Goal: Obtain resource: Download file/media

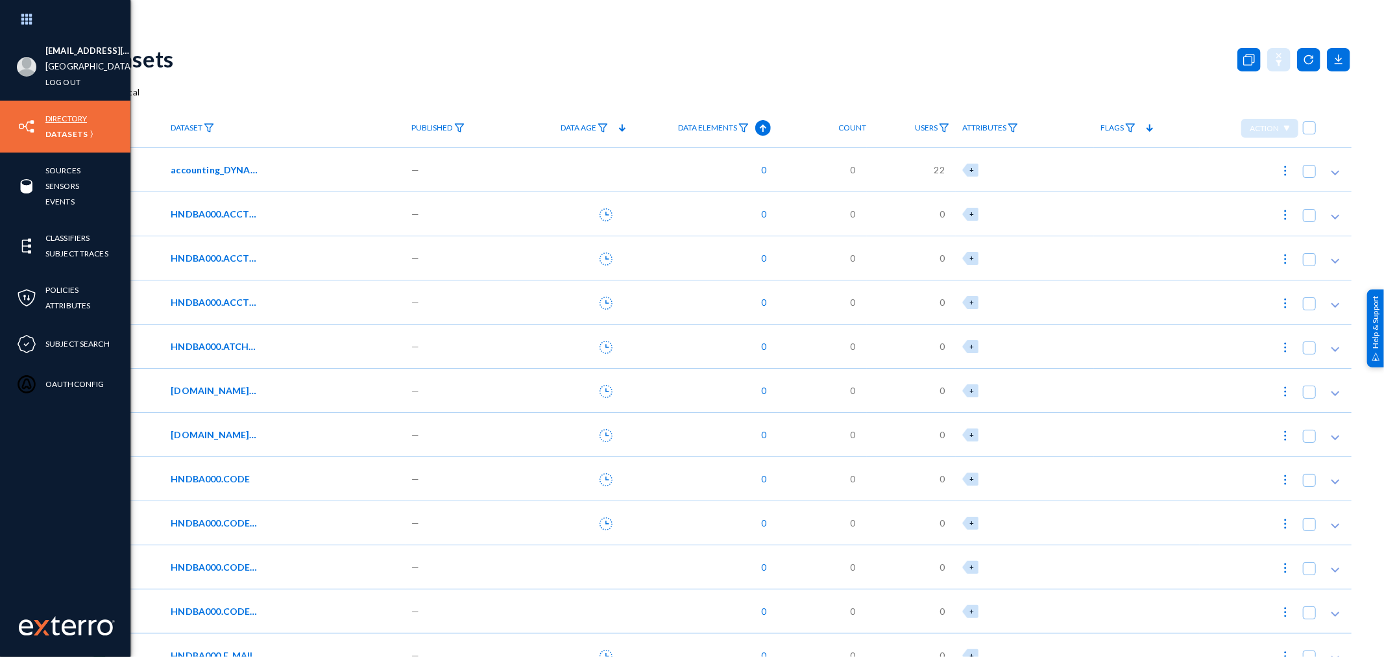
click at [53, 123] on link "Directory" at bounding box center [66, 118] width 42 height 15
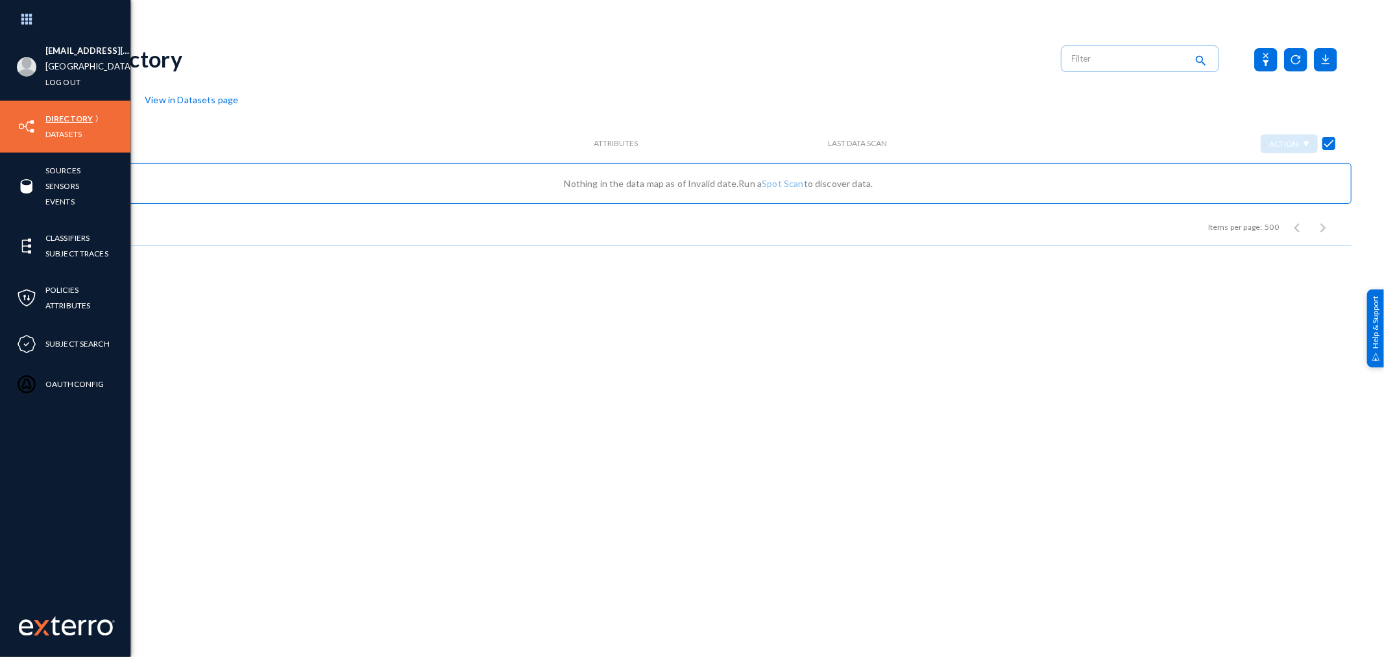
checkbox input "false"
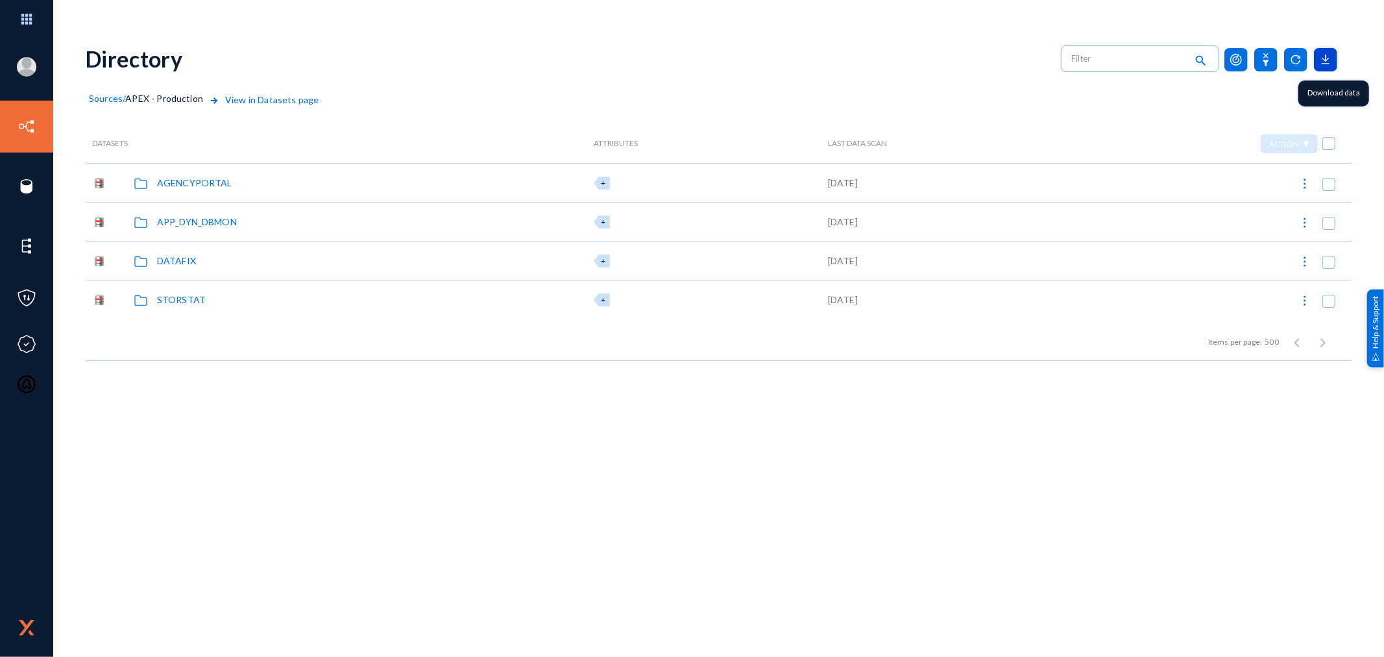
click at [1333, 60] on icon at bounding box center [1325, 59] width 23 height 23
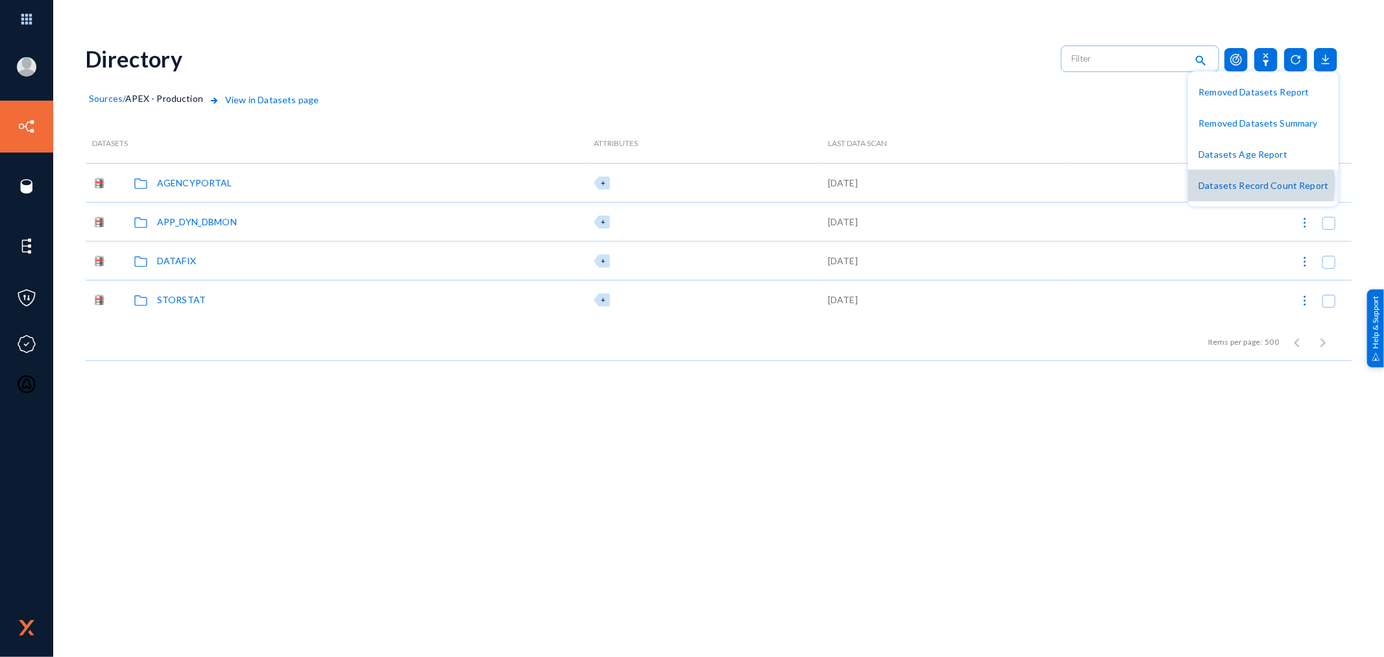
click at [1262, 184] on button "Datasets Record Count Report" at bounding box center [1263, 185] width 151 height 31
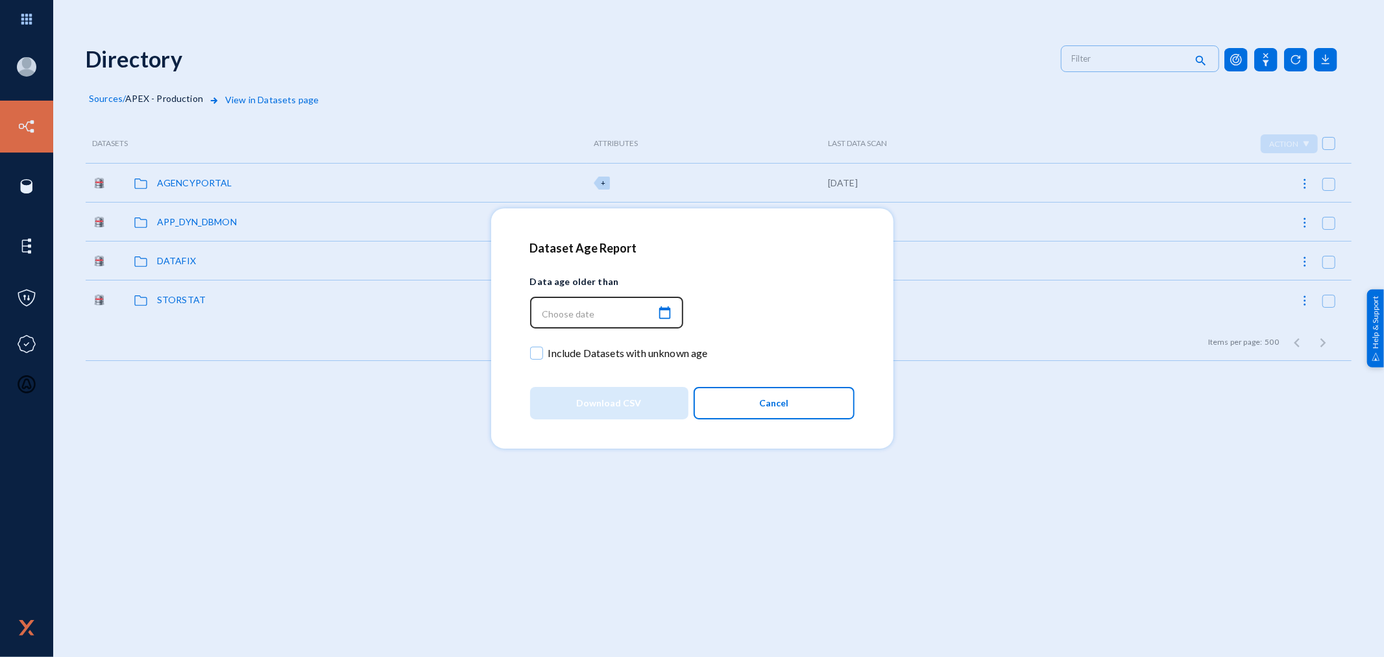
click at [663, 311] on mat-icon "calendar_today" at bounding box center [665, 313] width 16 height 18
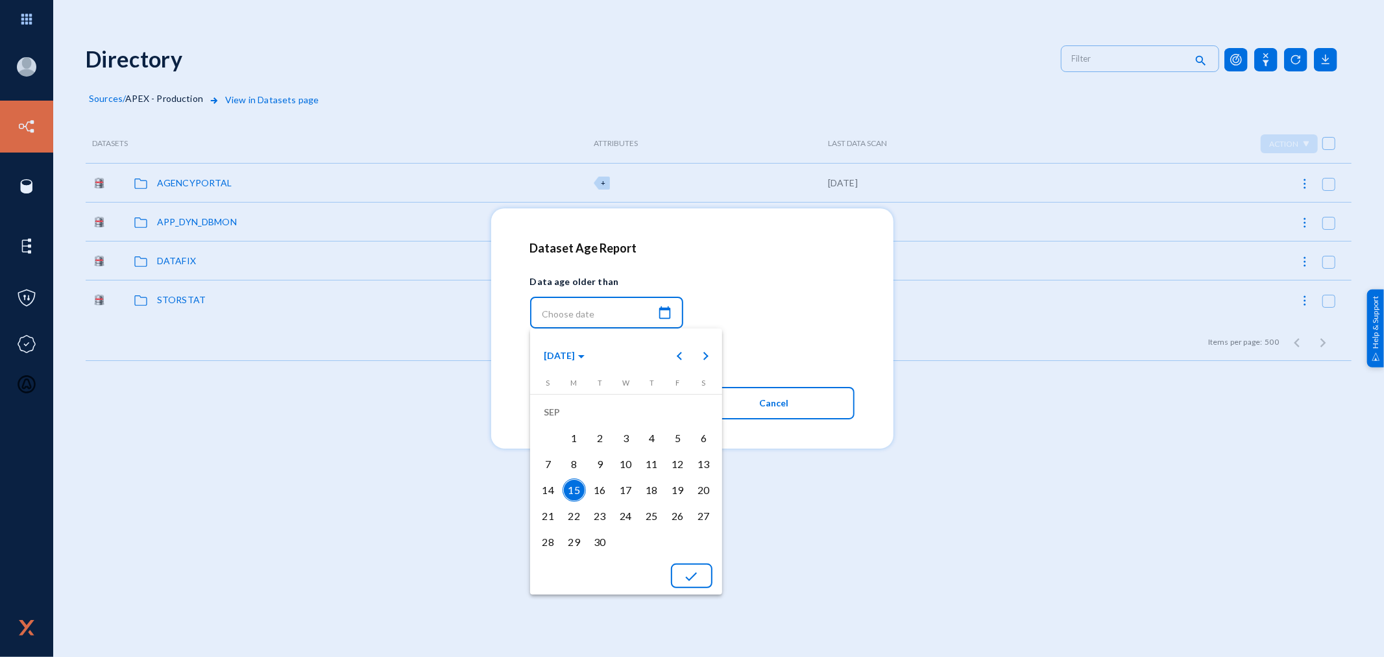
click at [684, 585] on button "done" at bounding box center [692, 575] width 42 height 25
type input "9/15/2025, 12:03:39"
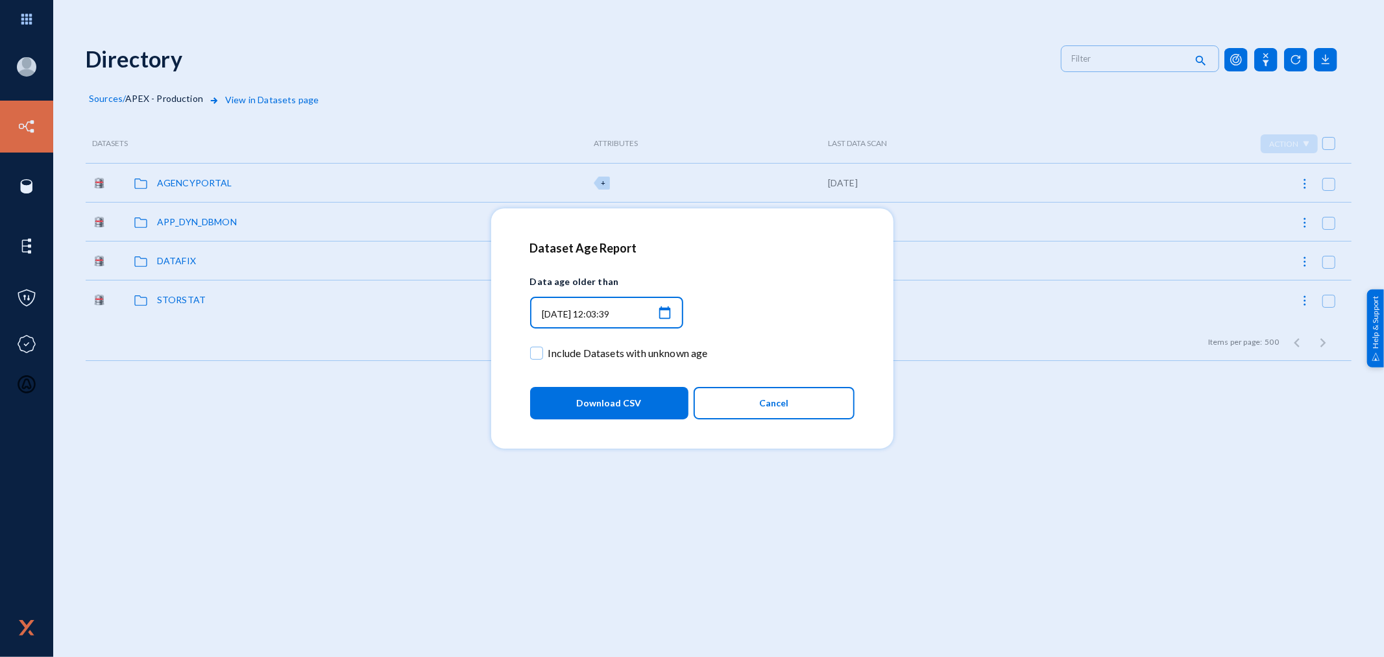
click at [601, 355] on span "Include Datasets with unknown age" at bounding box center [628, 352] width 160 height 19
click at [537, 359] on input "Include Datasets with unknown age" at bounding box center [536, 359] width 1 height 1
checkbox input "true"
click at [594, 405] on span "Download CSV" at bounding box center [609, 402] width 65 height 23
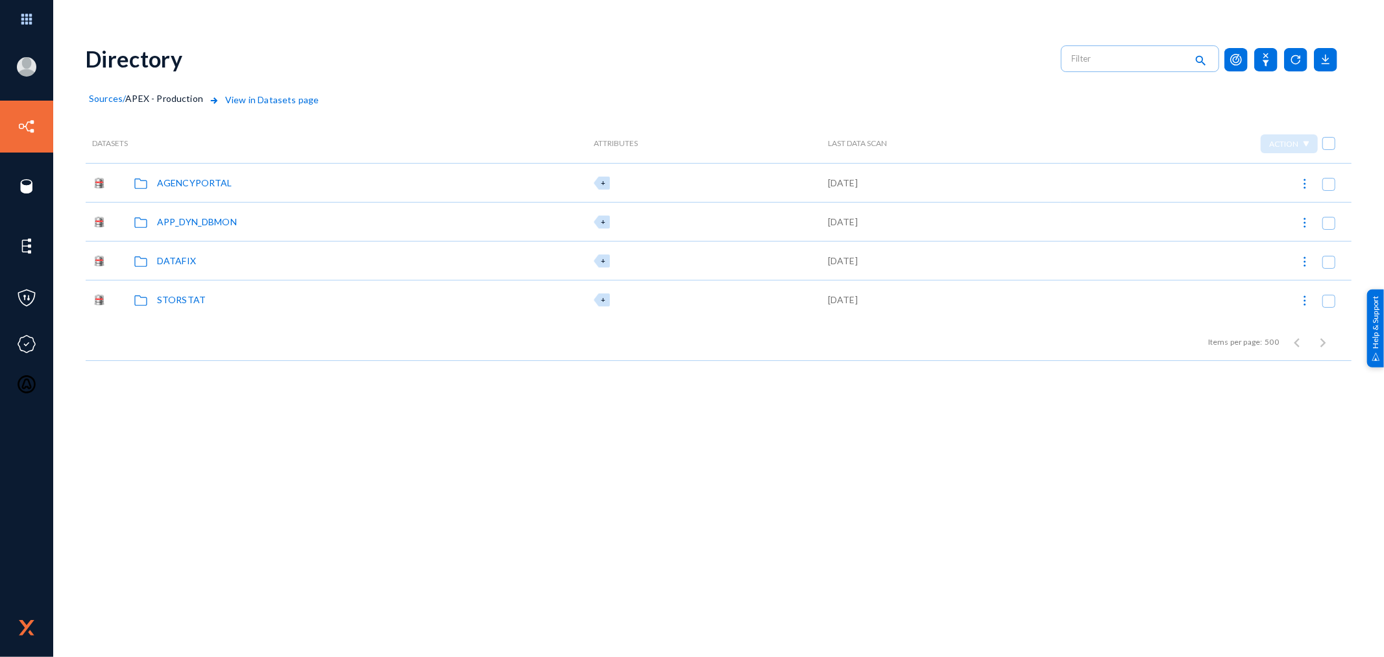
click at [830, 445] on div "Directory search Sources / APEX - Production View in Datasets page Datasets Att…" at bounding box center [719, 344] width 1266 height 624
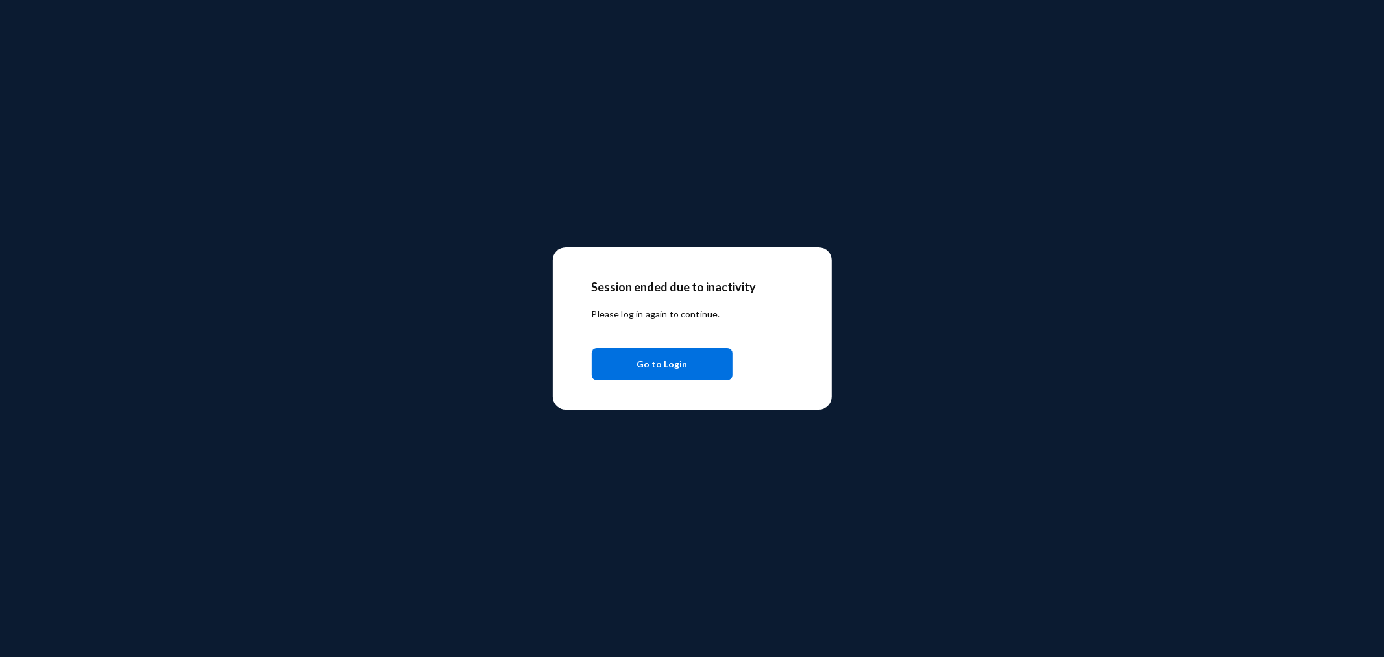
click at [637, 365] on button "Go to Login" at bounding box center [662, 364] width 141 height 32
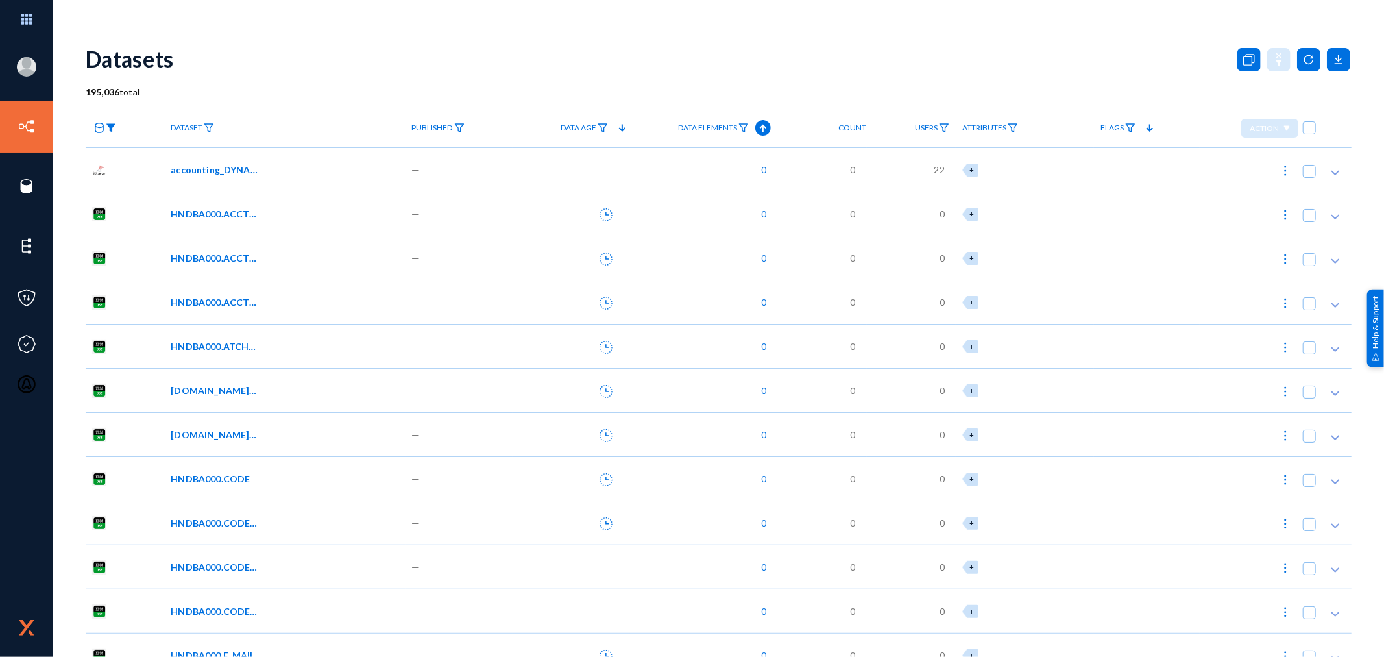
click at [107, 128] on img at bounding box center [111, 127] width 10 height 9
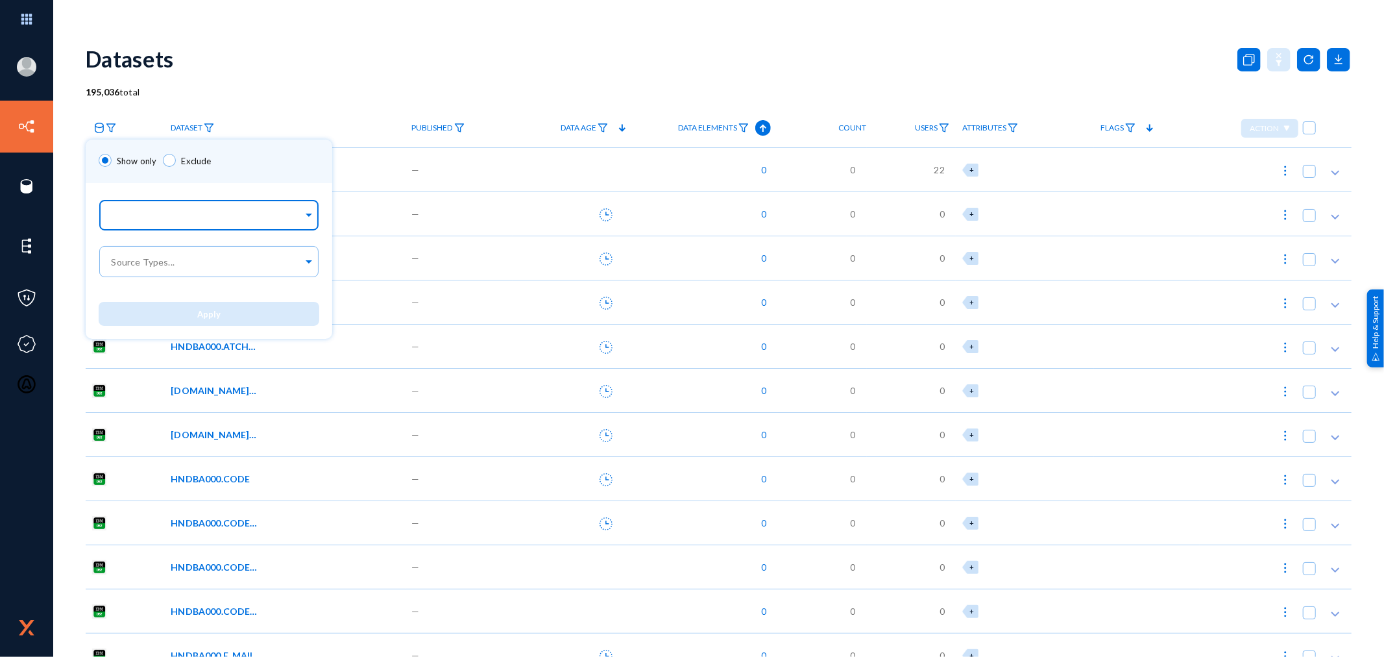
click at [146, 215] on input "text" at bounding box center [206, 217] width 194 height 12
click at [182, 318] on div "APEX - Production" at bounding box center [209, 326] width 221 height 27
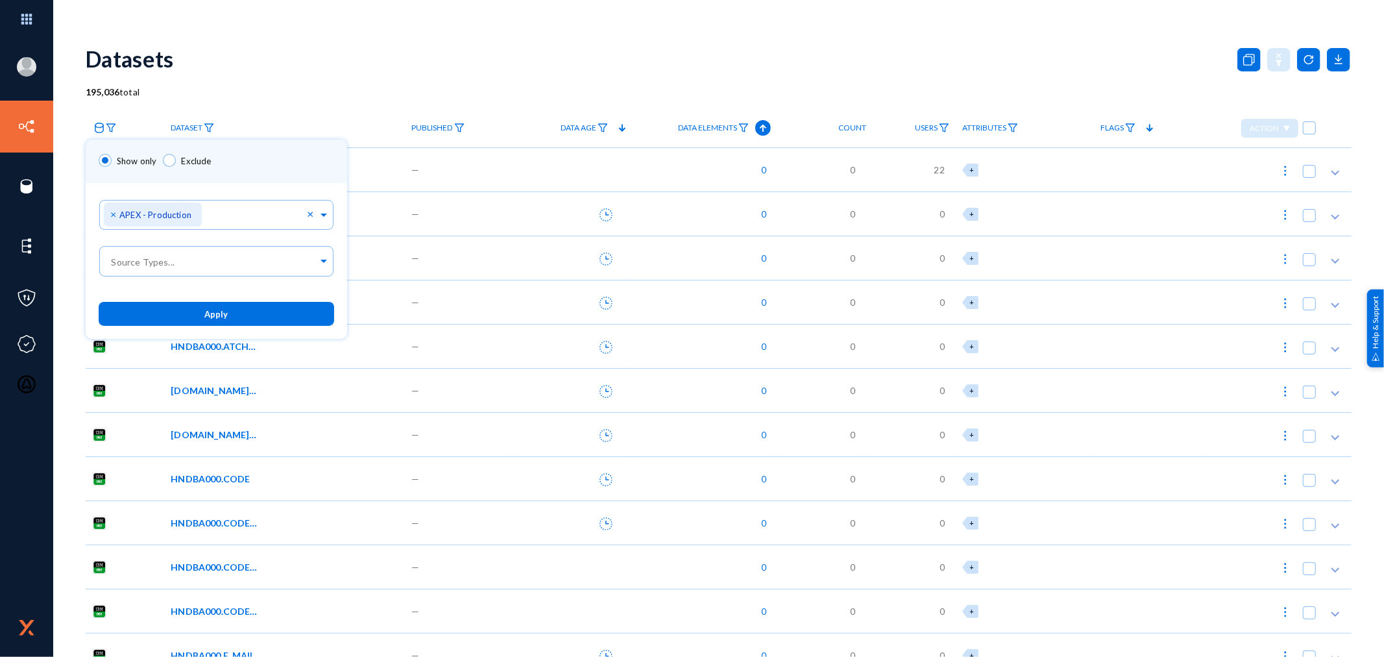
click at [250, 164] on div "Show only Exclude" at bounding box center [216, 160] width 261 height 43
click at [215, 306] on button "Apply" at bounding box center [217, 314] width 236 height 24
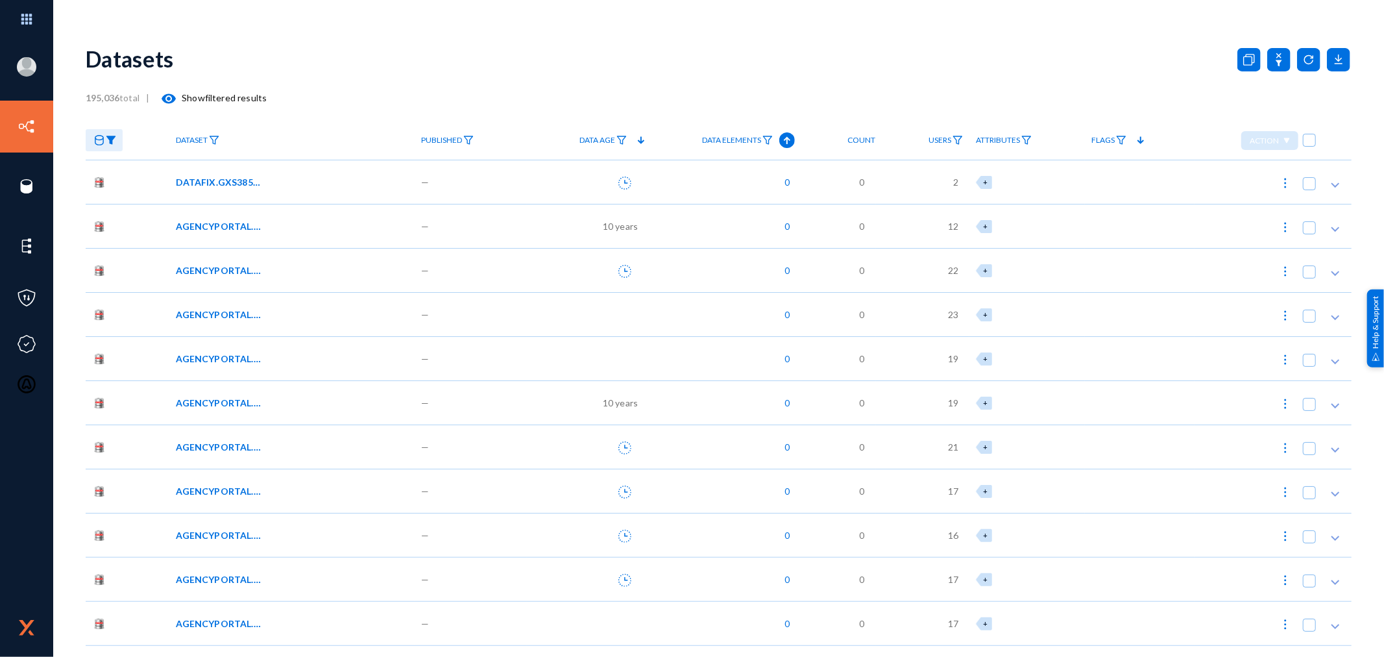
click at [746, 147] on link "Data Elements" at bounding box center [738, 140] width 84 height 23
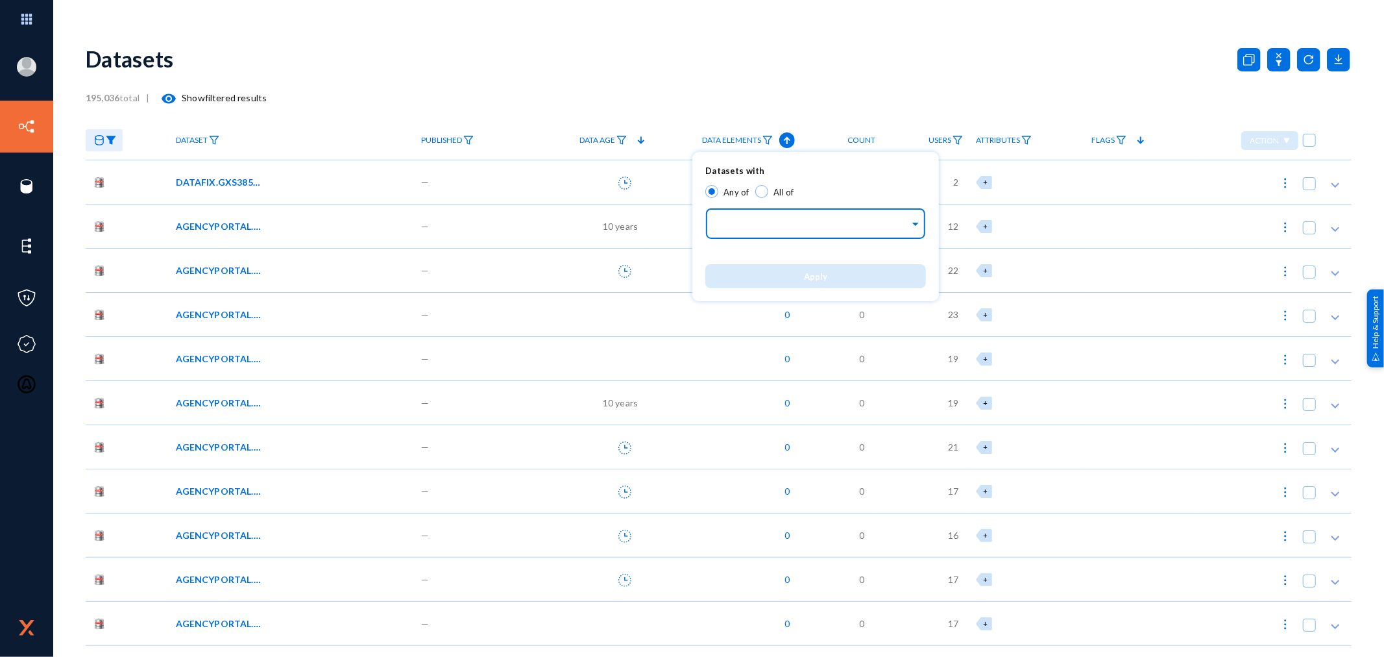
click at [756, 213] on div at bounding box center [813, 224] width 194 height 22
click at [851, 173] on div "Datasets with" at bounding box center [815, 171] width 221 height 13
click at [788, 130] on div at bounding box center [692, 328] width 1384 height 657
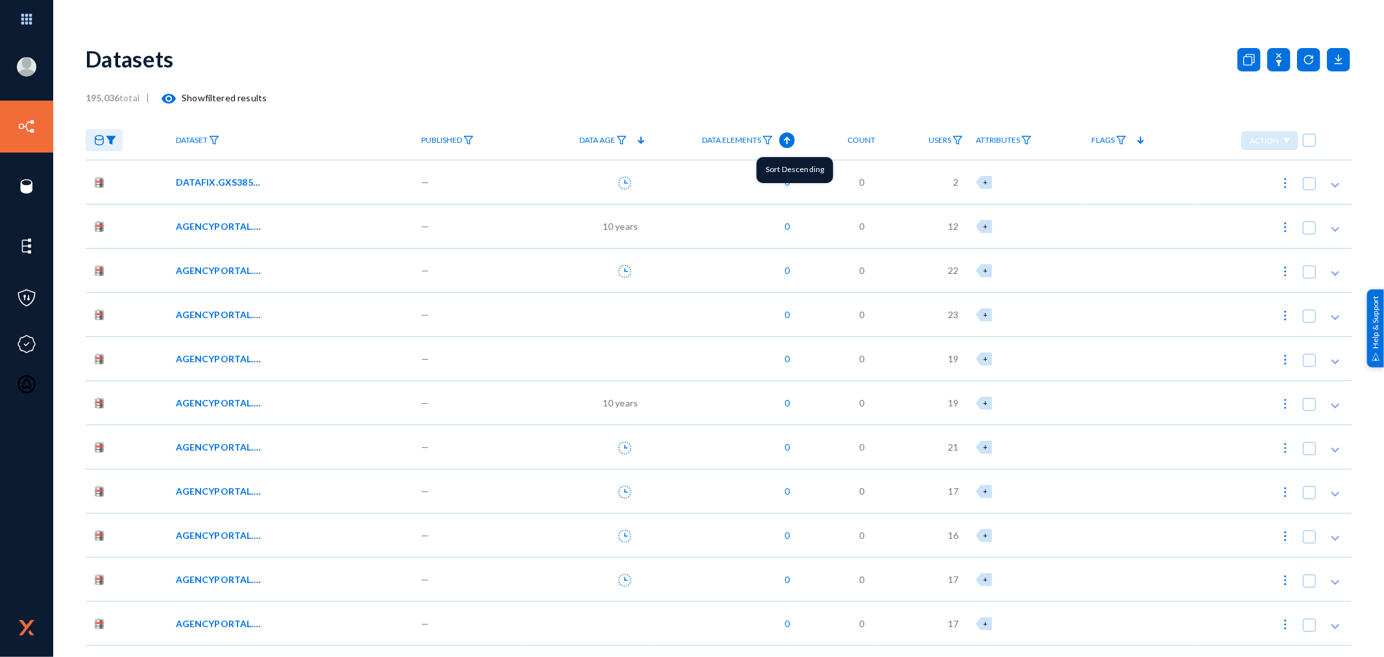
click at [786, 141] on icon at bounding box center [787, 140] width 16 height 16
click at [562, 53] on div "Datasets" at bounding box center [719, 58] width 1266 height 53
click at [318, 179] on div "DATAFIX.GXS385_AUG_11_2025_15_02_37" at bounding box center [290, 182] width 228 height 14
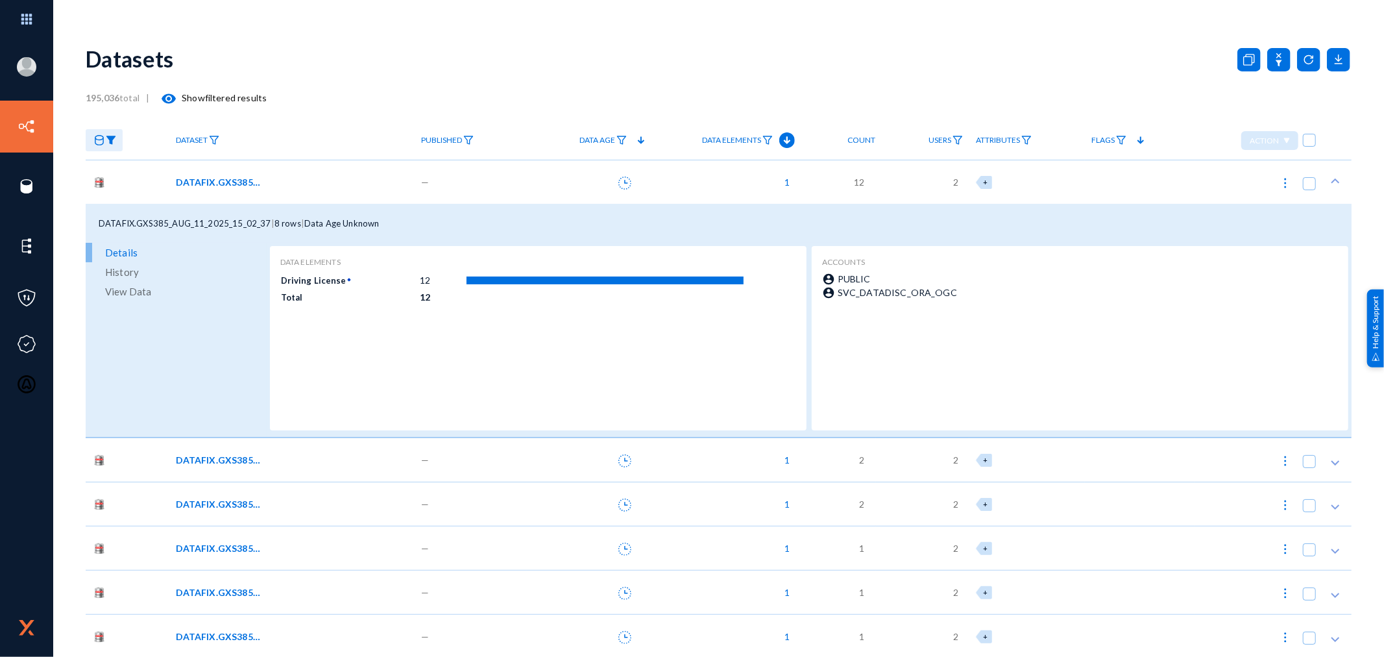
click at [121, 293] on span "View Data" at bounding box center [128, 291] width 46 height 19
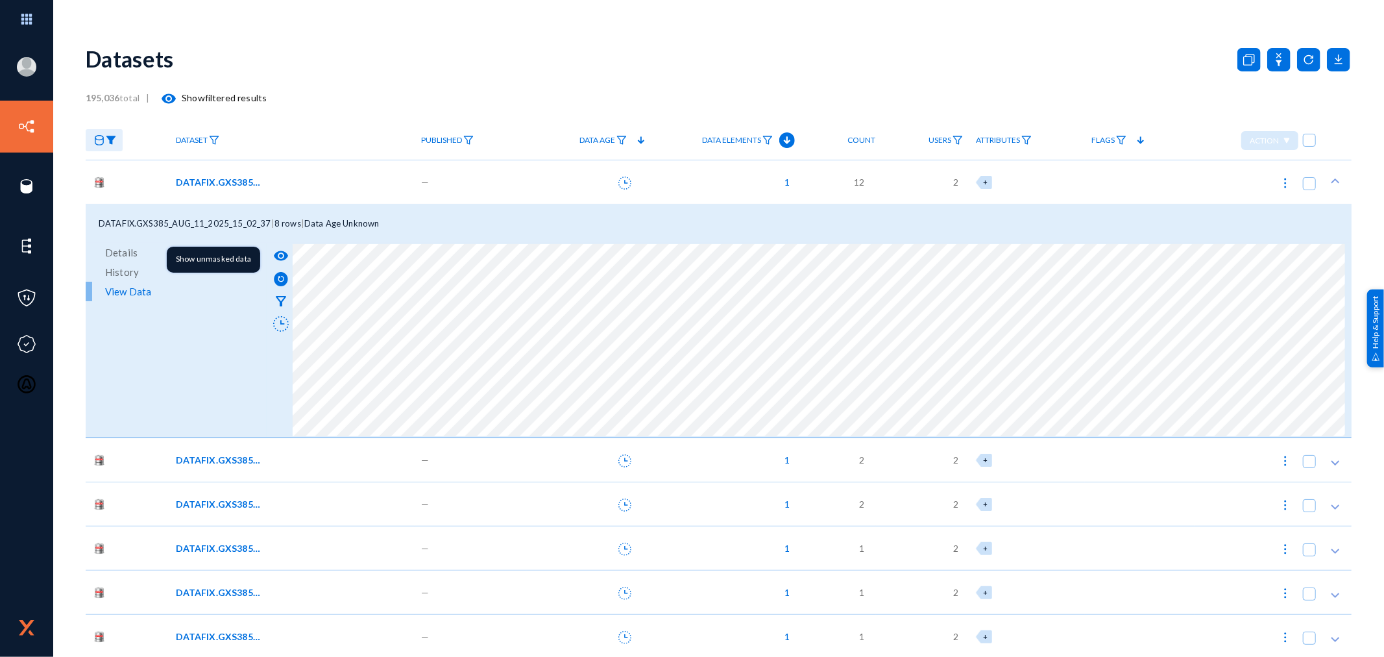
click at [281, 256] on mat-icon "visibility" at bounding box center [281, 256] width 16 height 16
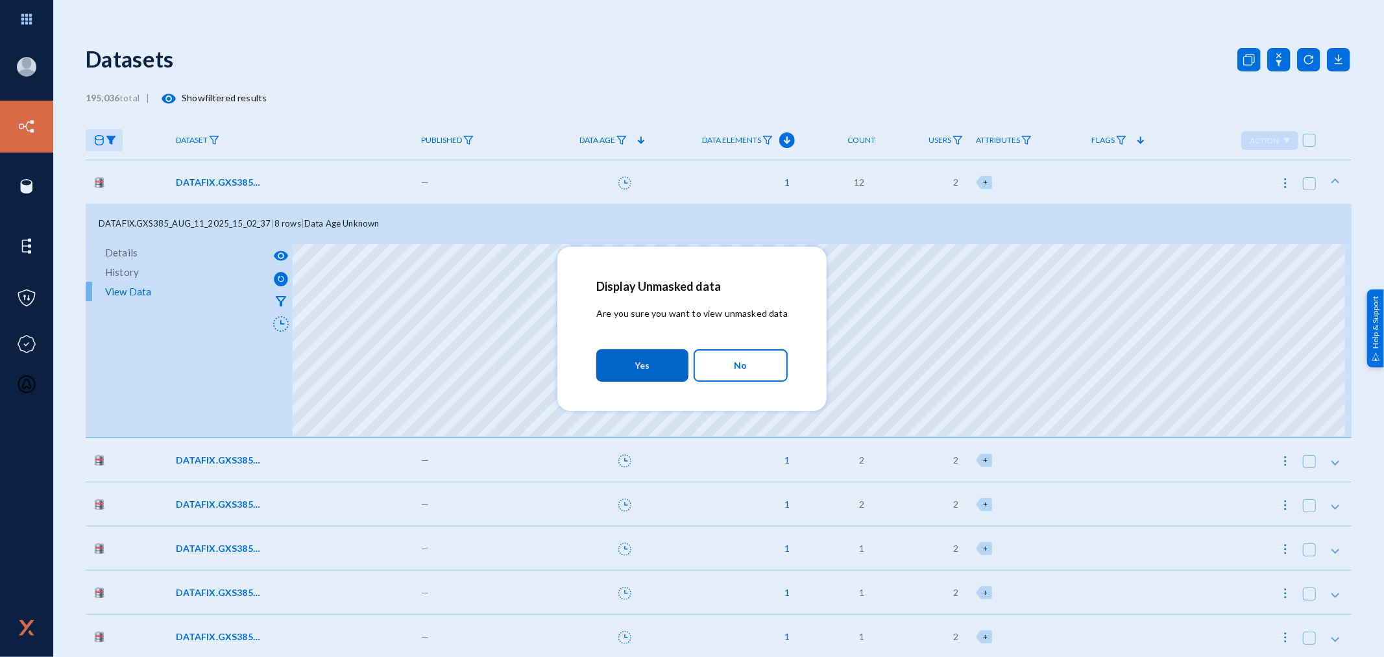
click at [658, 355] on button "Yes" at bounding box center [641, 365] width 91 height 32
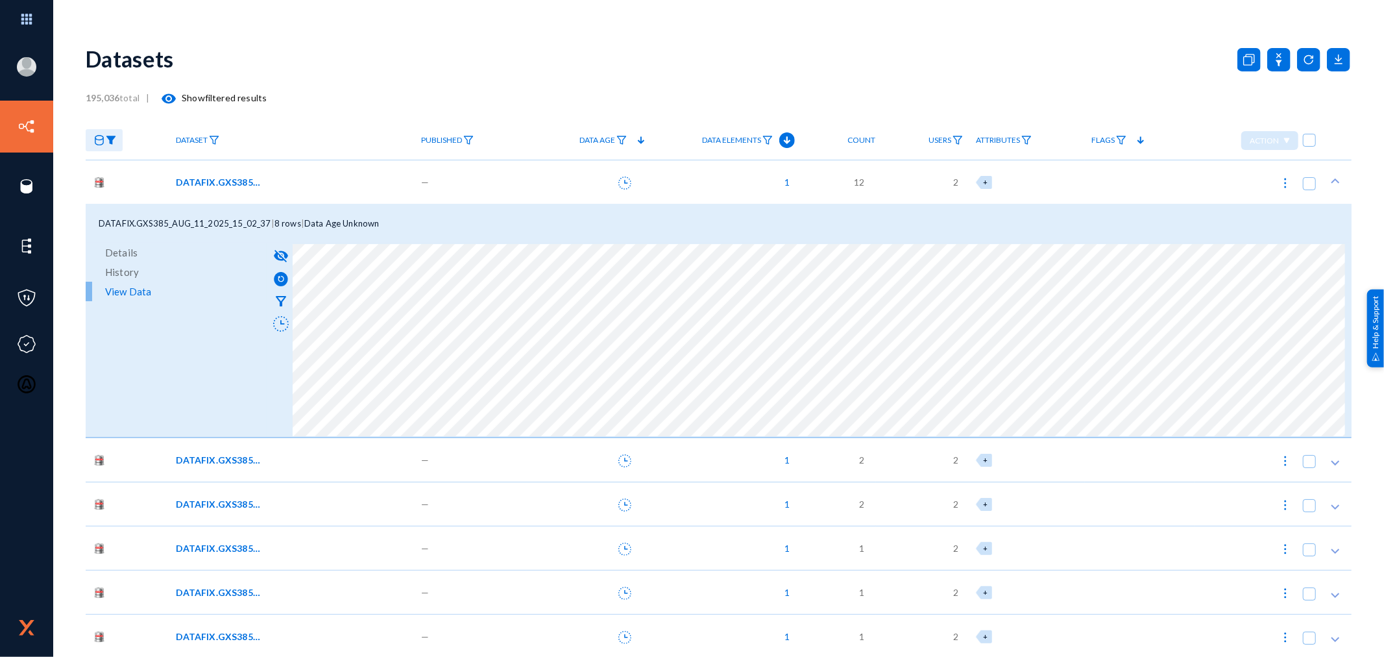
click at [314, 191] on div "DATAFIX.GXS385_AUG_11_2025_15_02_37" at bounding box center [292, 182] width 246 height 44
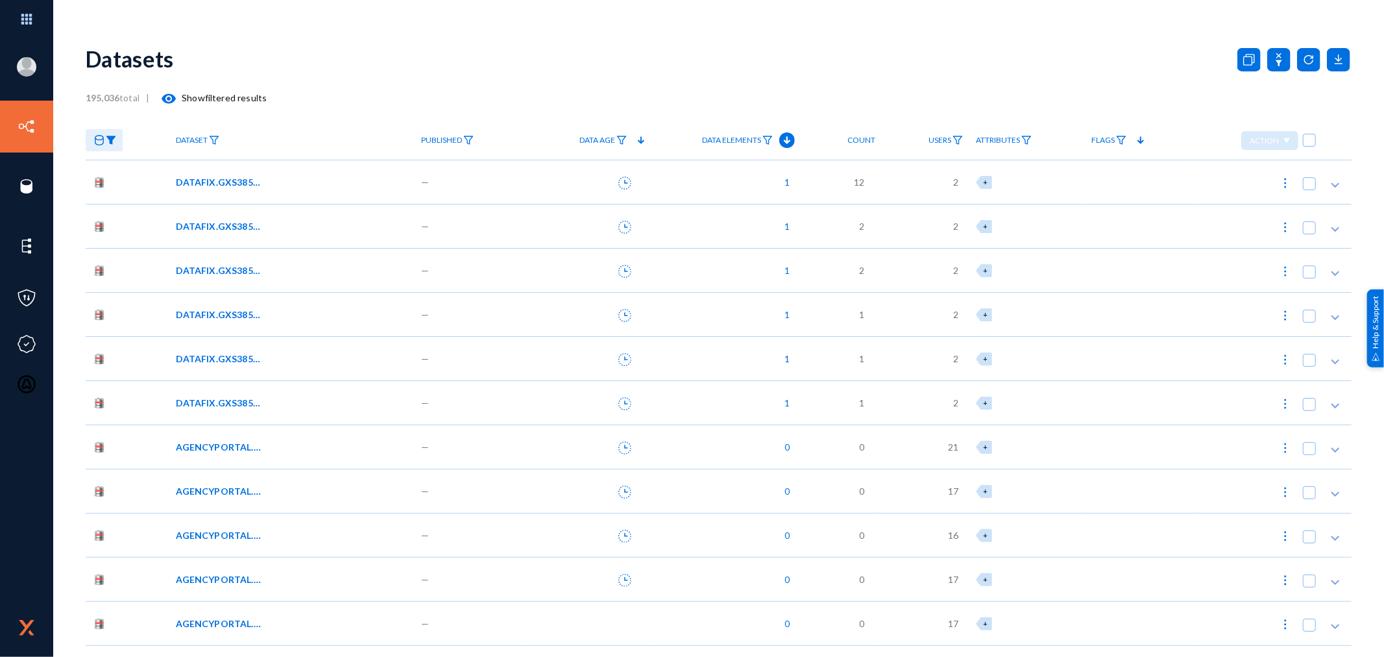
click at [280, 232] on div "DATAFIX.GXS385_AUG_11_2025_14_47_19" at bounding box center [290, 226] width 228 height 14
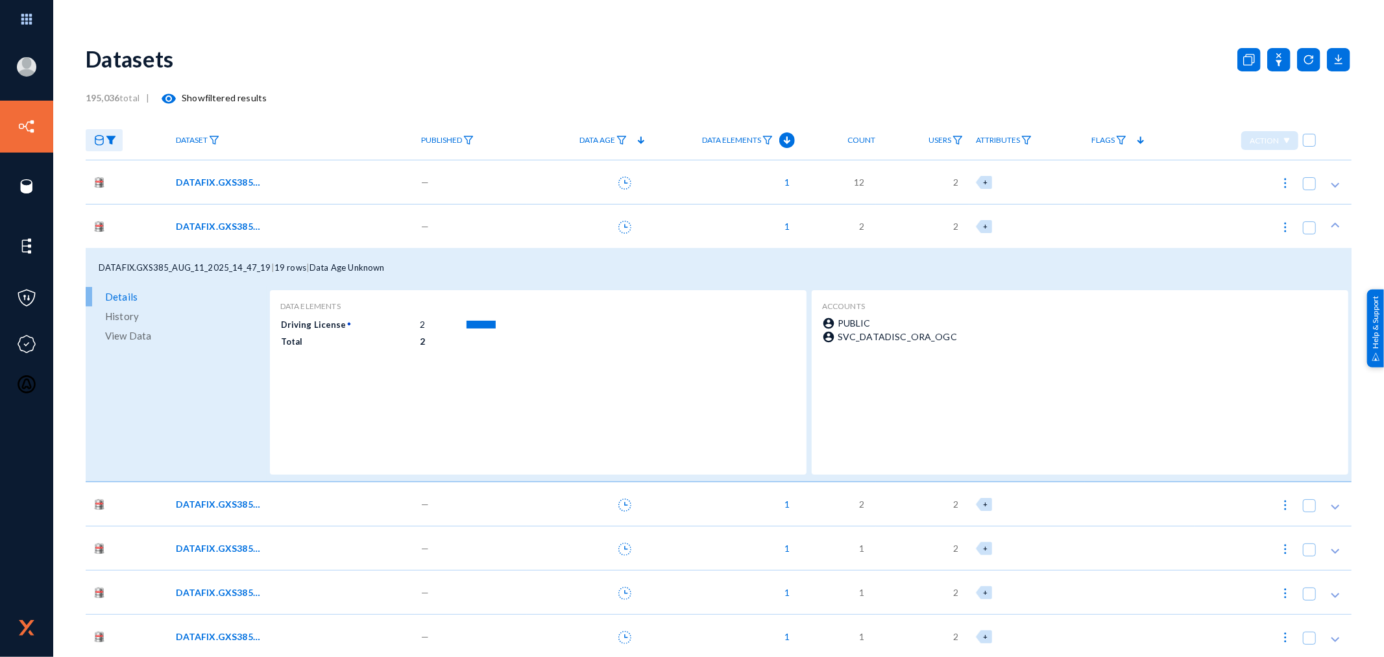
click at [341, 217] on div "DATAFIX.GXS385_AUG_11_2025_14_47_19" at bounding box center [292, 226] width 246 height 44
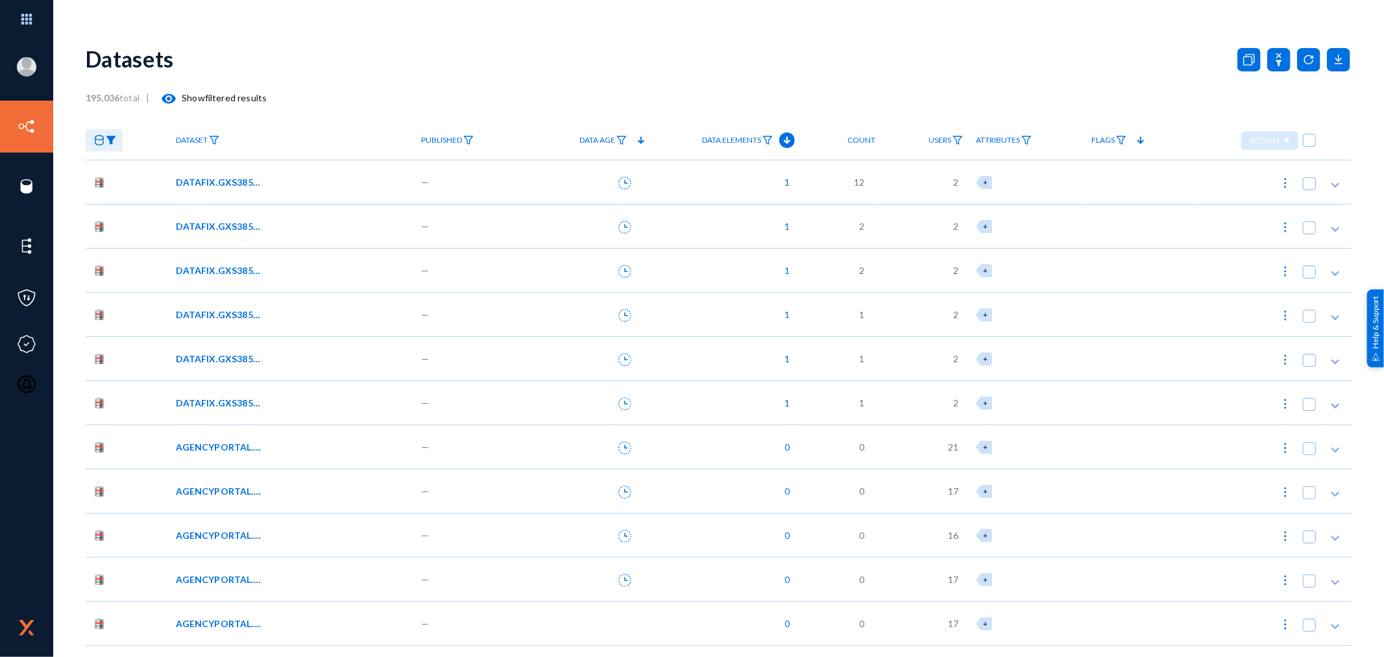
click at [322, 180] on div "DATAFIX.GXS385_AUG_11_2025_15_02_37" at bounding box center [290, 182] width 228 height 14
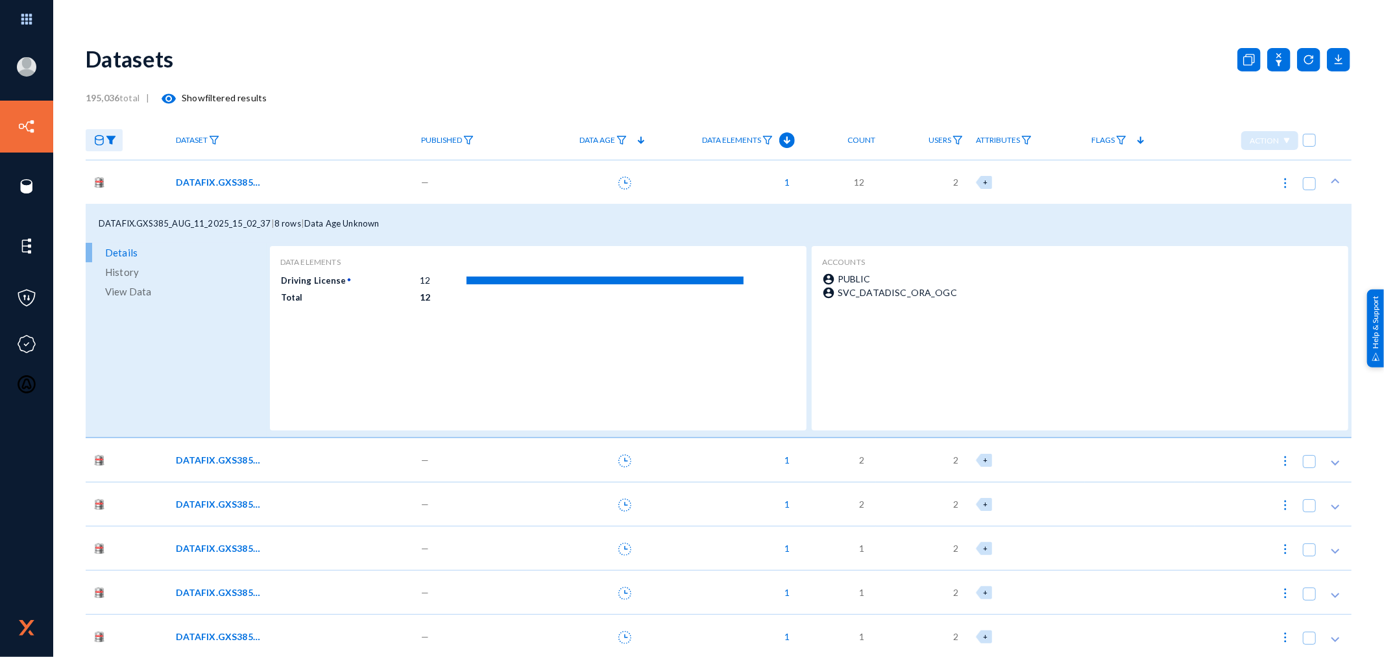
click at [322, 180] on div "DATAFIX.GXS385_AUG_11_2025_15_02_37" at bounding box center [290, 182] width 228 height 14
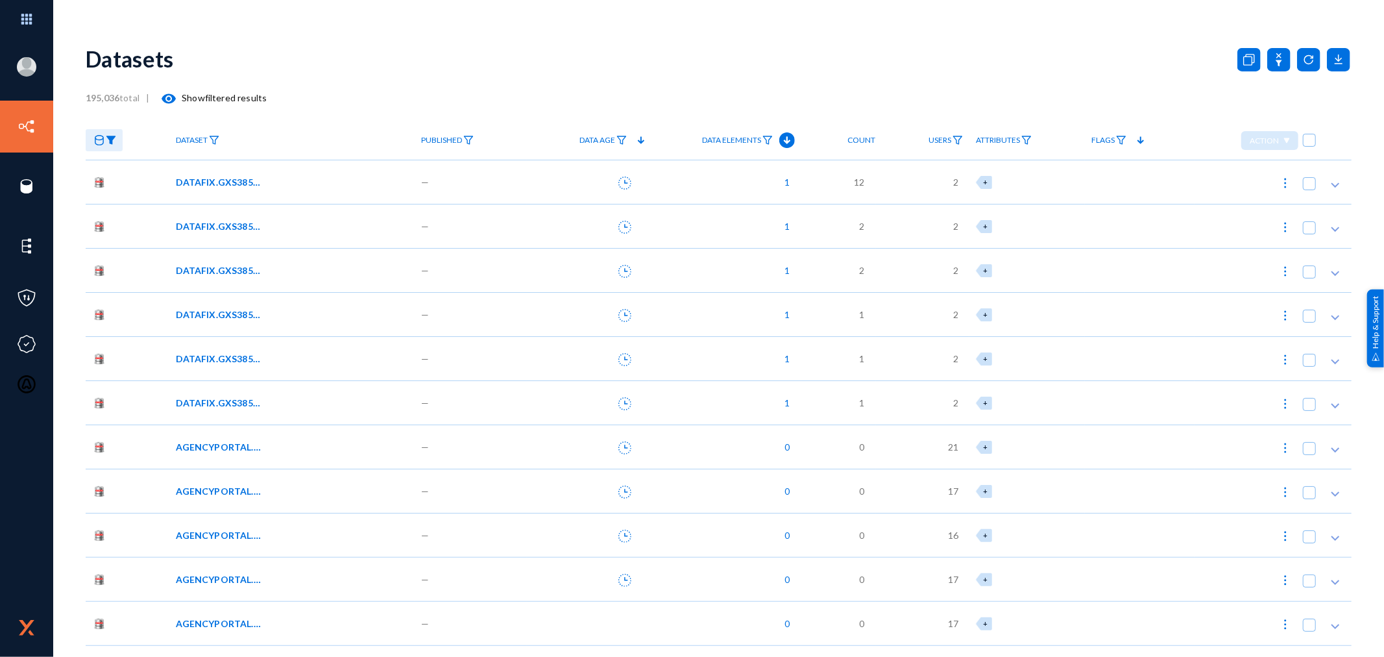
click at [319, 263] on div "DATAFIX.GXS385_AUG_10_2025_10_37_38" at bounding box center [290, 270] width 228 height 14
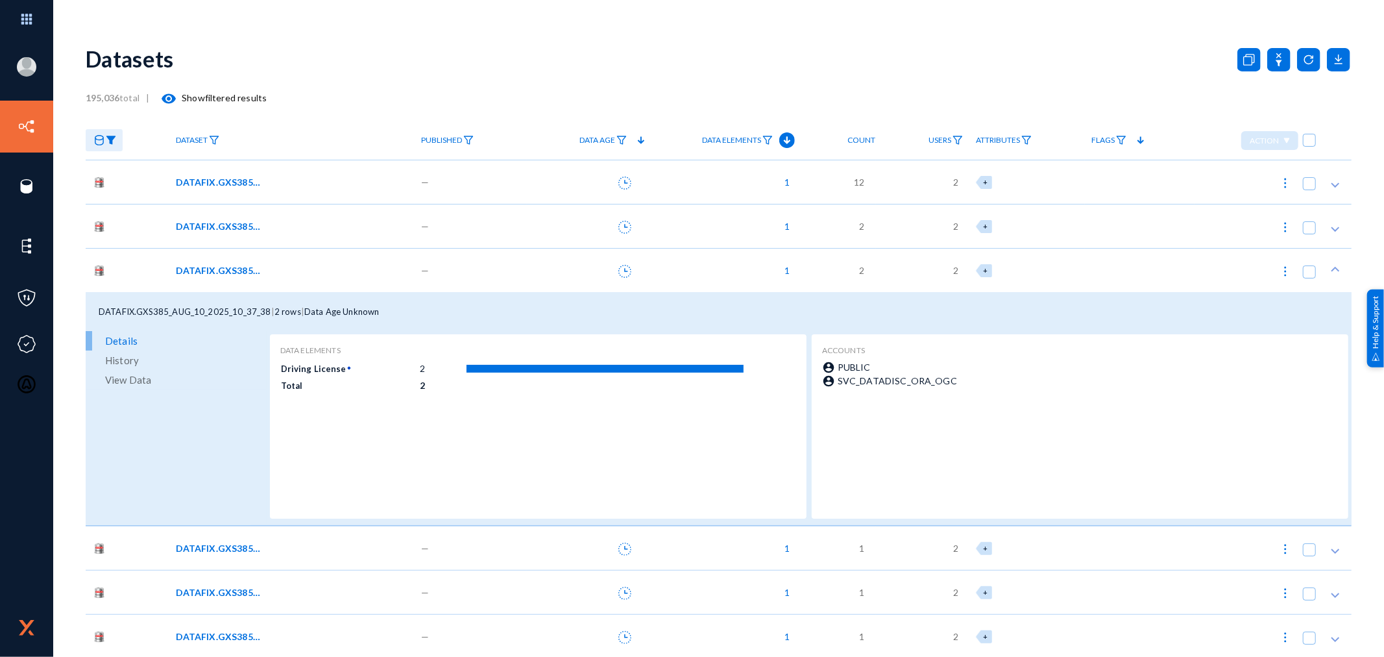
click at [319, 270] on div "DATAFIX.GXS385_AUG_10_2025_10_37_38" at bounding box center [290, 270] width 228 height 14
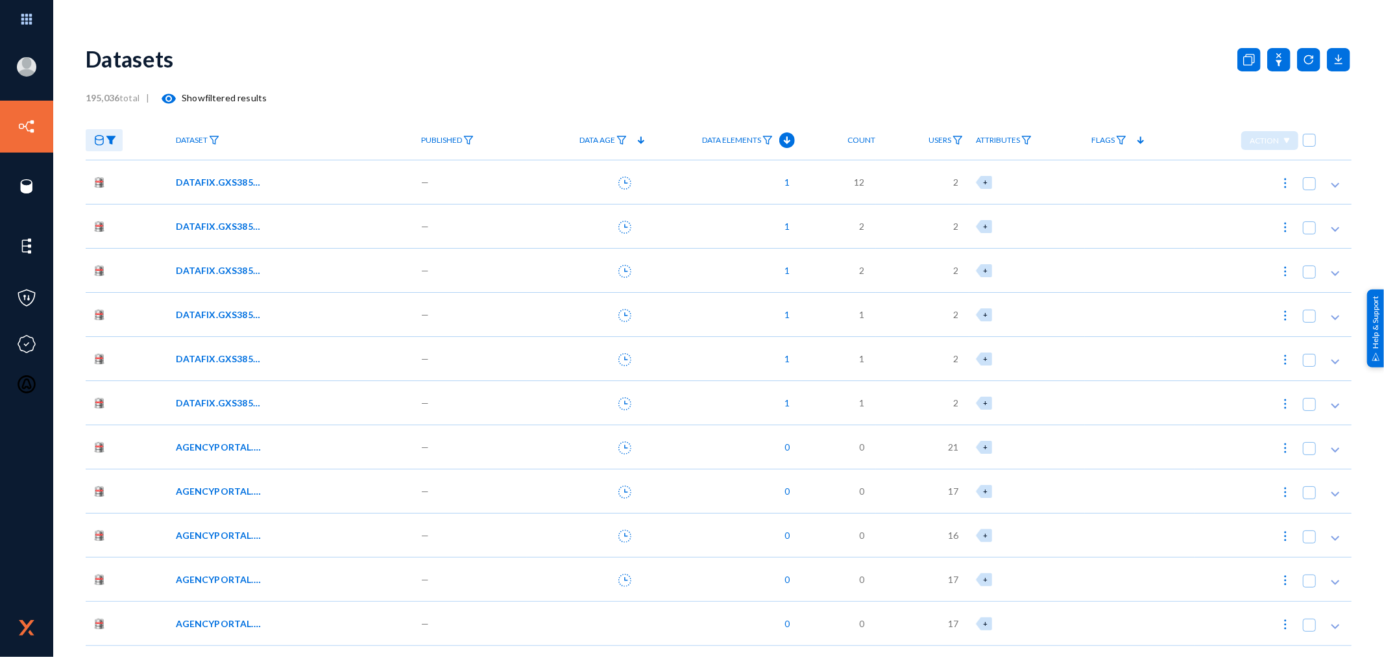
click at [303, 314] on div "DATAFIX.GXS385_AUG_13_2025_09_55_17" at bounding box center [290, 315] width 228 height 14
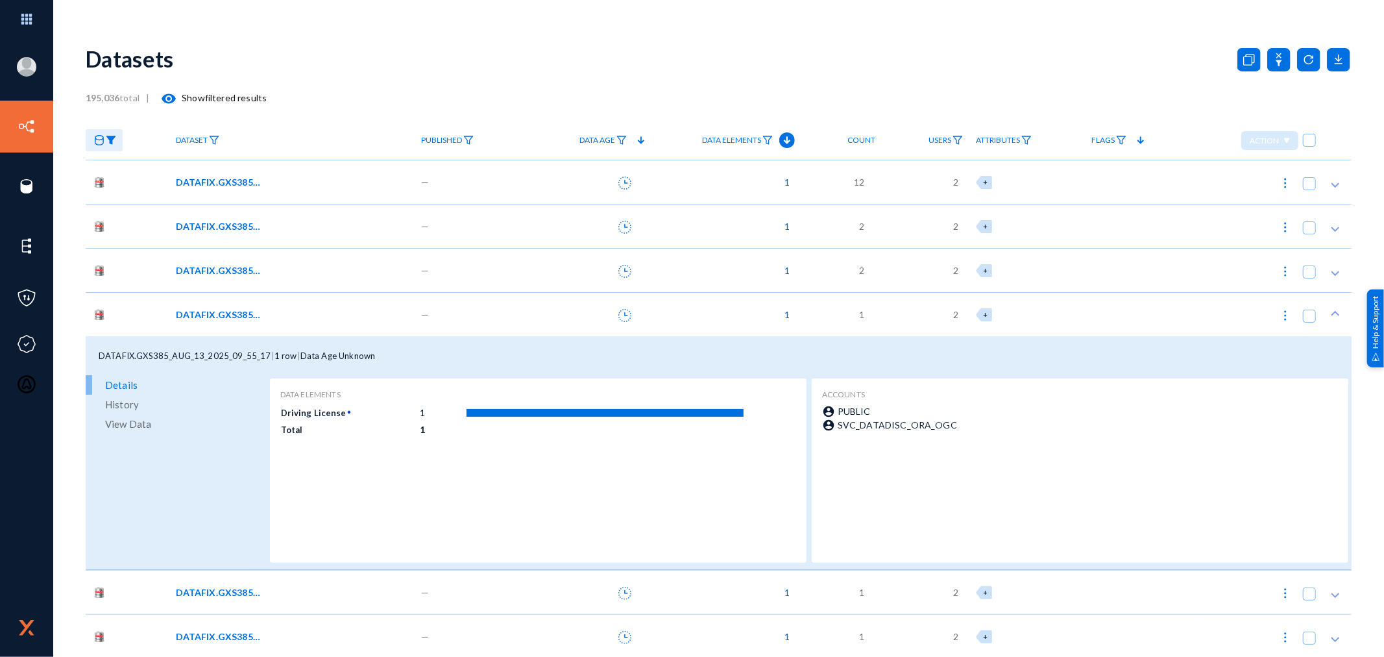
click at [303, 314] on div "DATAFIX.GXS385_AUG_13_2025_09_55_17" at bounding box center [290, 315] width 228 height 14
